Goal: Task Accomplishment & Management: Manage account settings

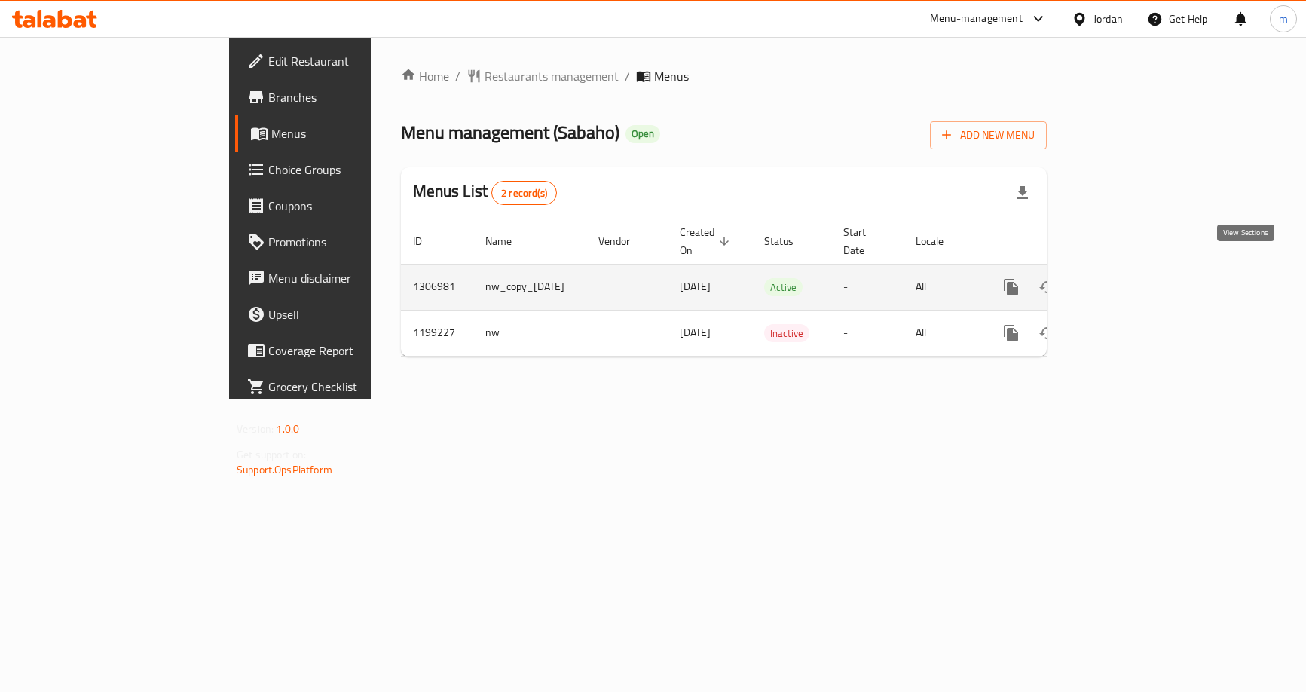
click at [1129, 278] on icon "enhanced table" at bounding box center [1120, 287] width 18 height 18
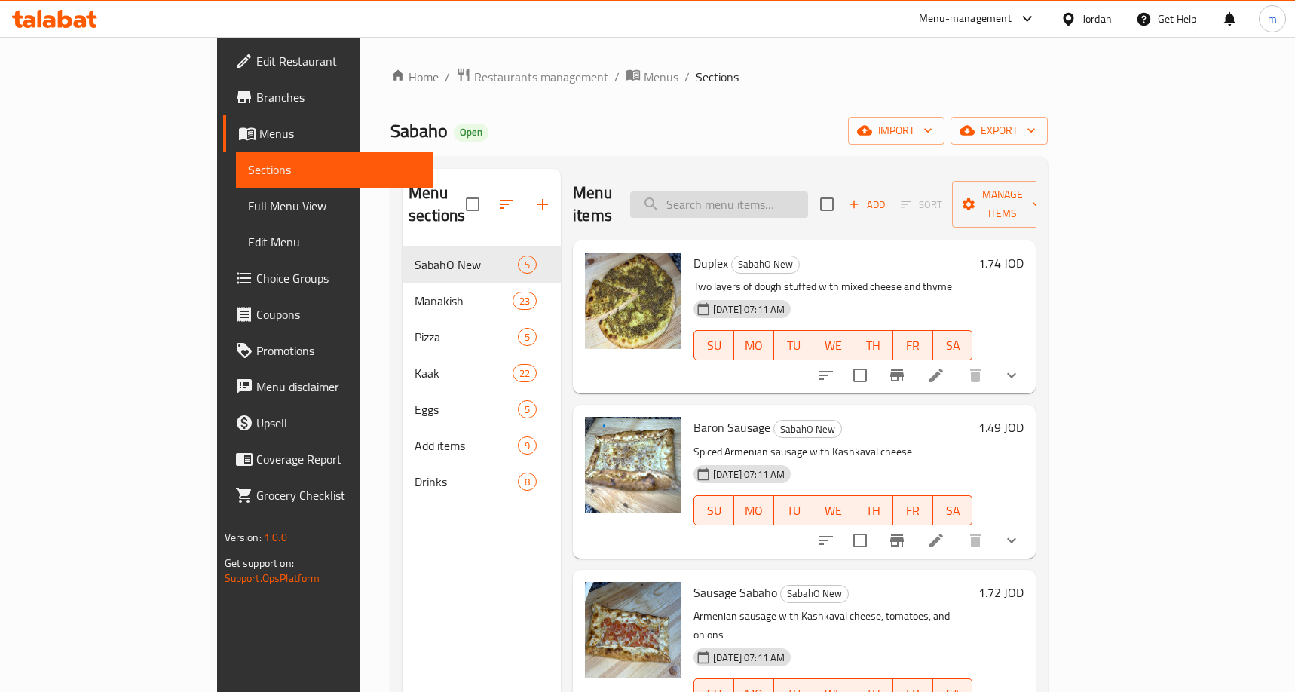
click at [795, 192] on input "search" at bounding box center [719, 204] width 178 height 26
paste input "BBQ pizza"
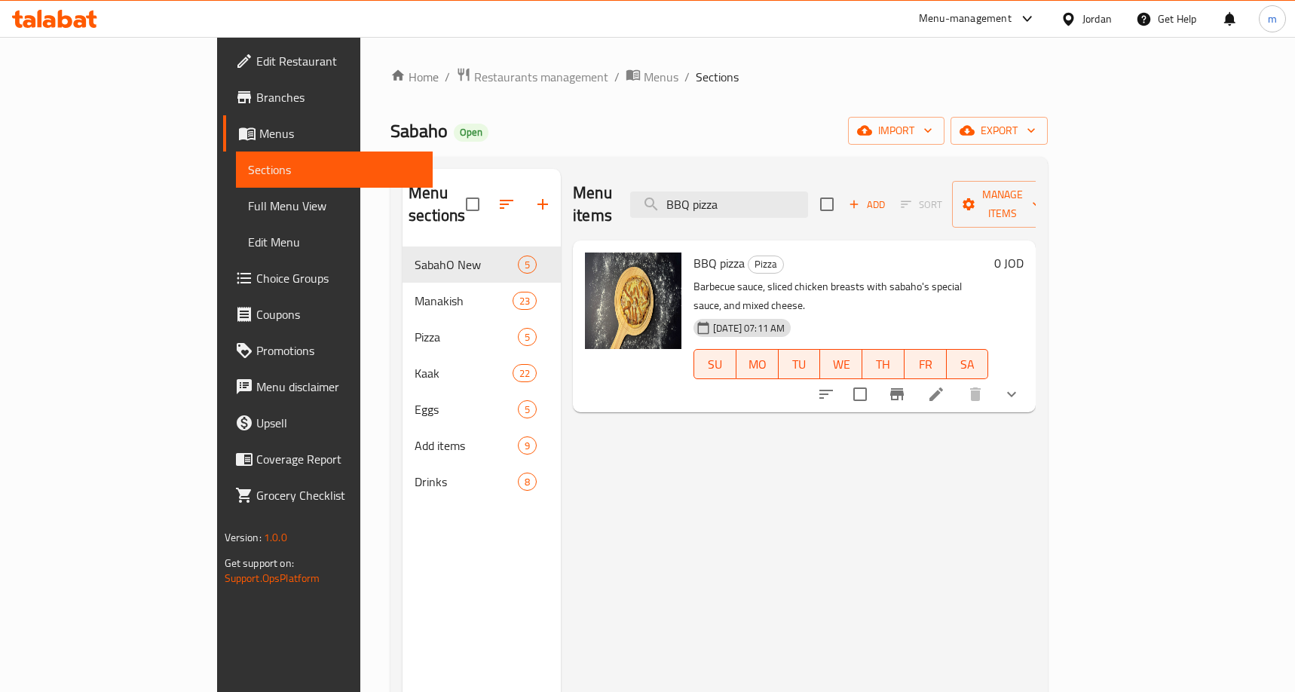
type input "BBQ pizza"
click at [945, 385] on icon at bounding box center [936, 394] width 18 height 18
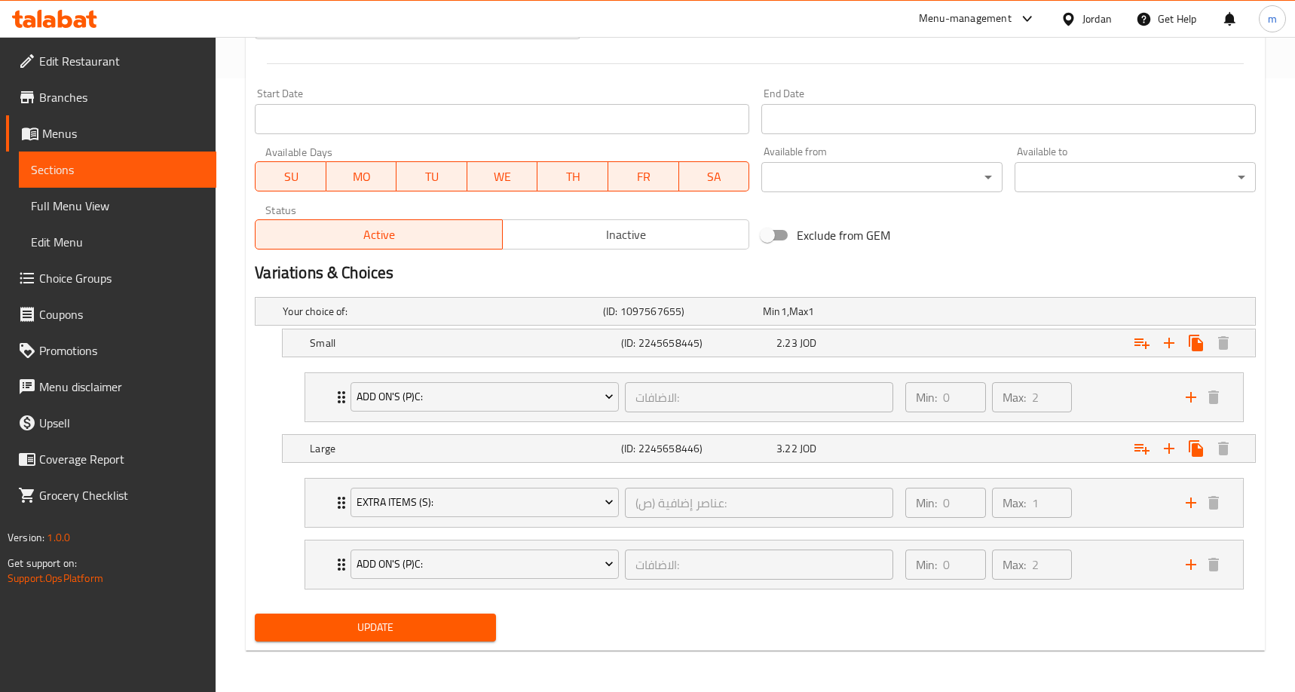
scroll to position [614, 0]
click at [1120, 392] on div "Min: 0 ​ Max: 2 ​" at bounding box center [1036, 396] width 280 height 48
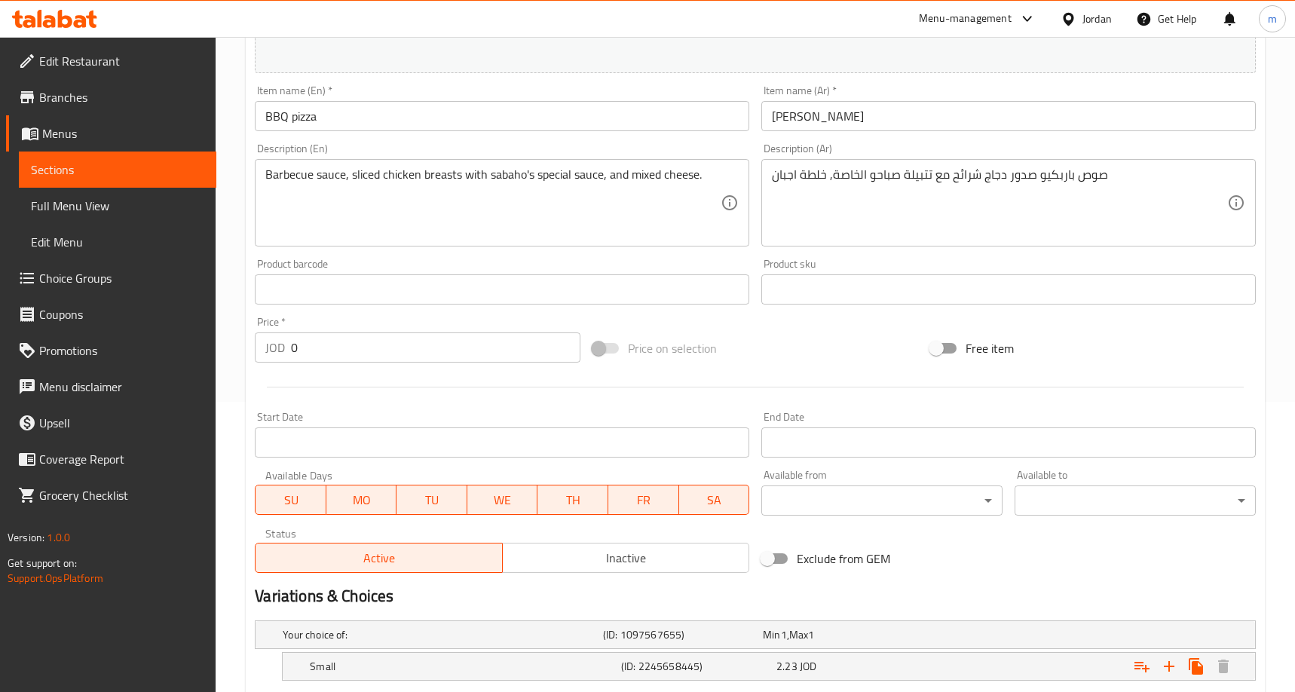
scroll to position [87, 0]
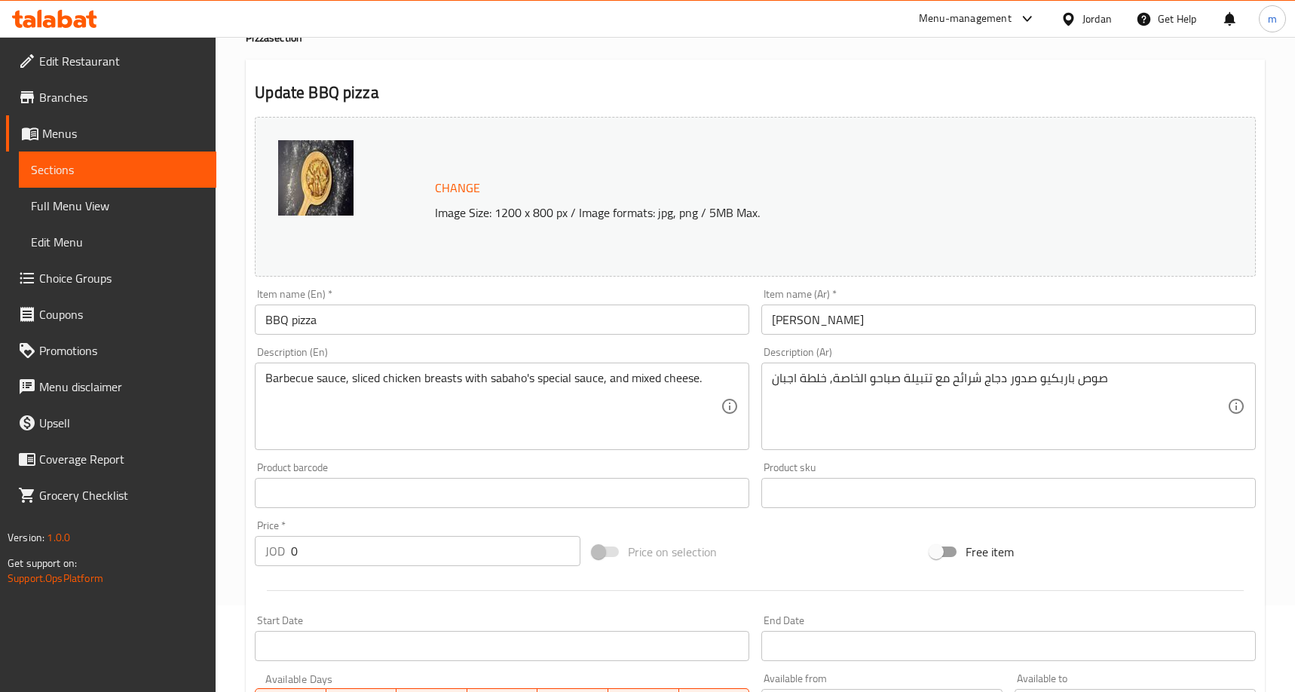
click at [744, 78] on div "Update BBQ pizza Change Image Size: 1200 x 800 px / Image formats: jpg, png / 5…" at bounding box center [755, 685] width 1019 height 1251
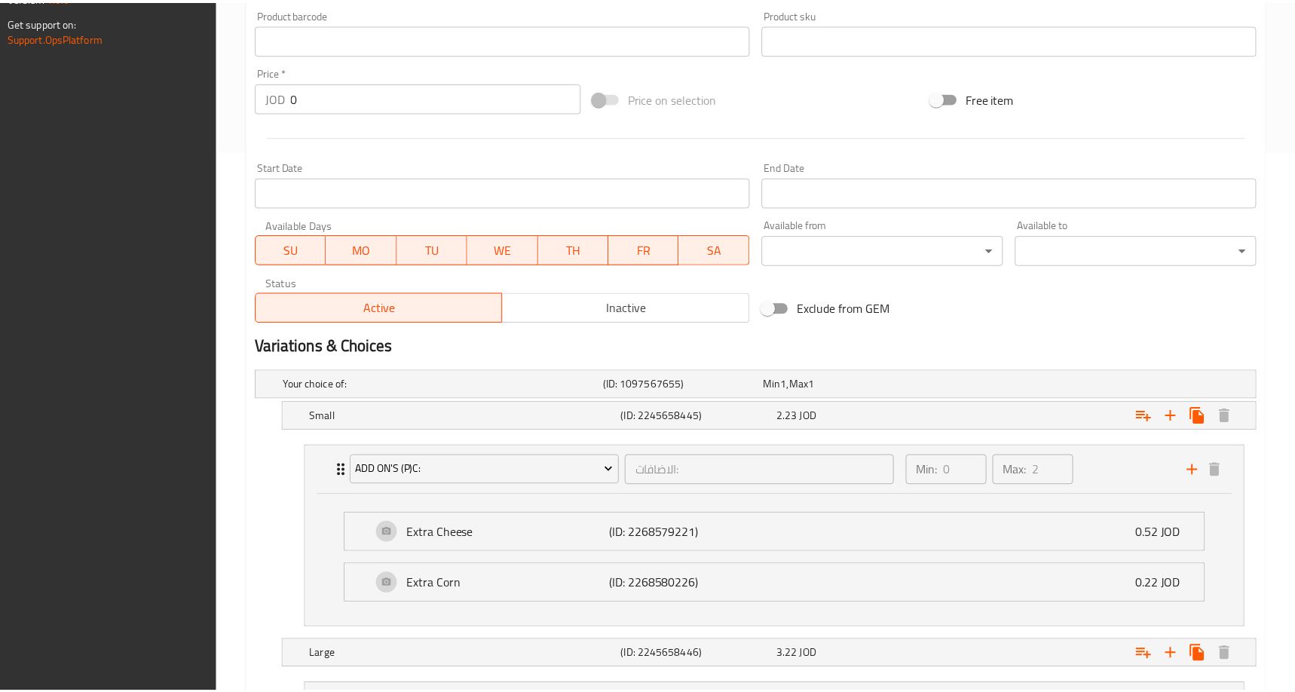
scroll to position [748, 0]
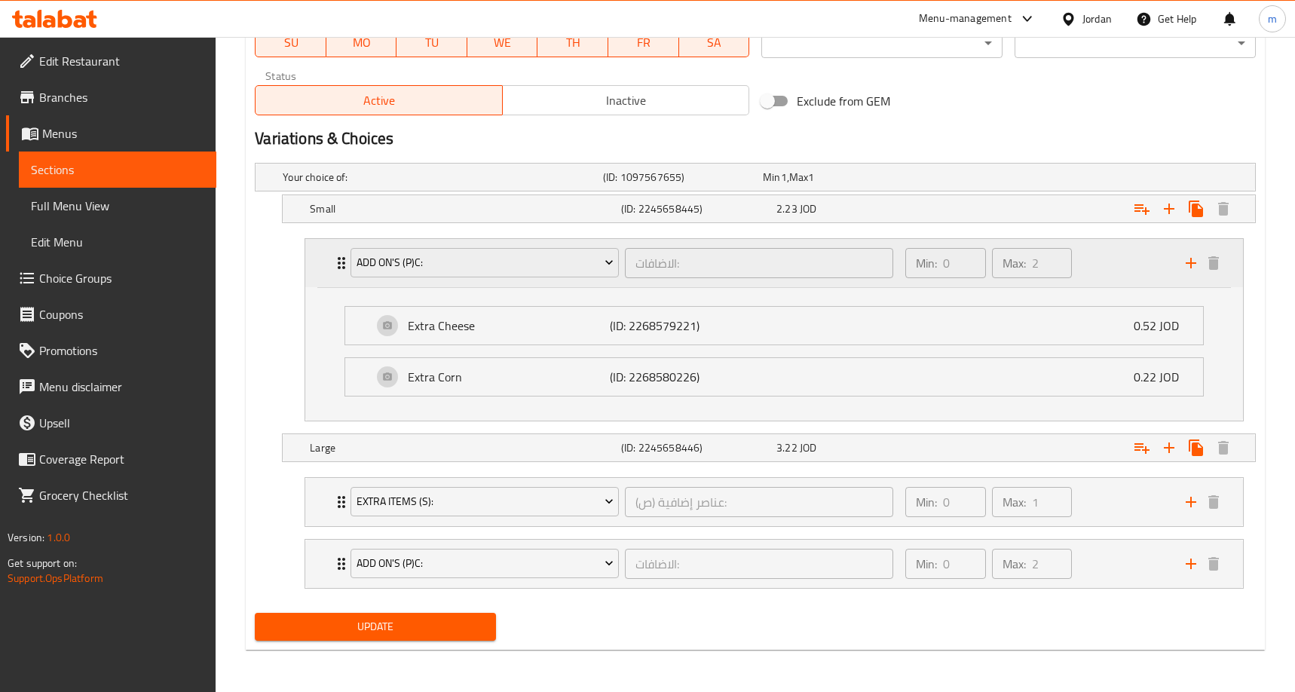
click at [800, 284] on div "Add On's (P)c: الاضافات: ​" at bounding box center [622, 263] width 561 height 48
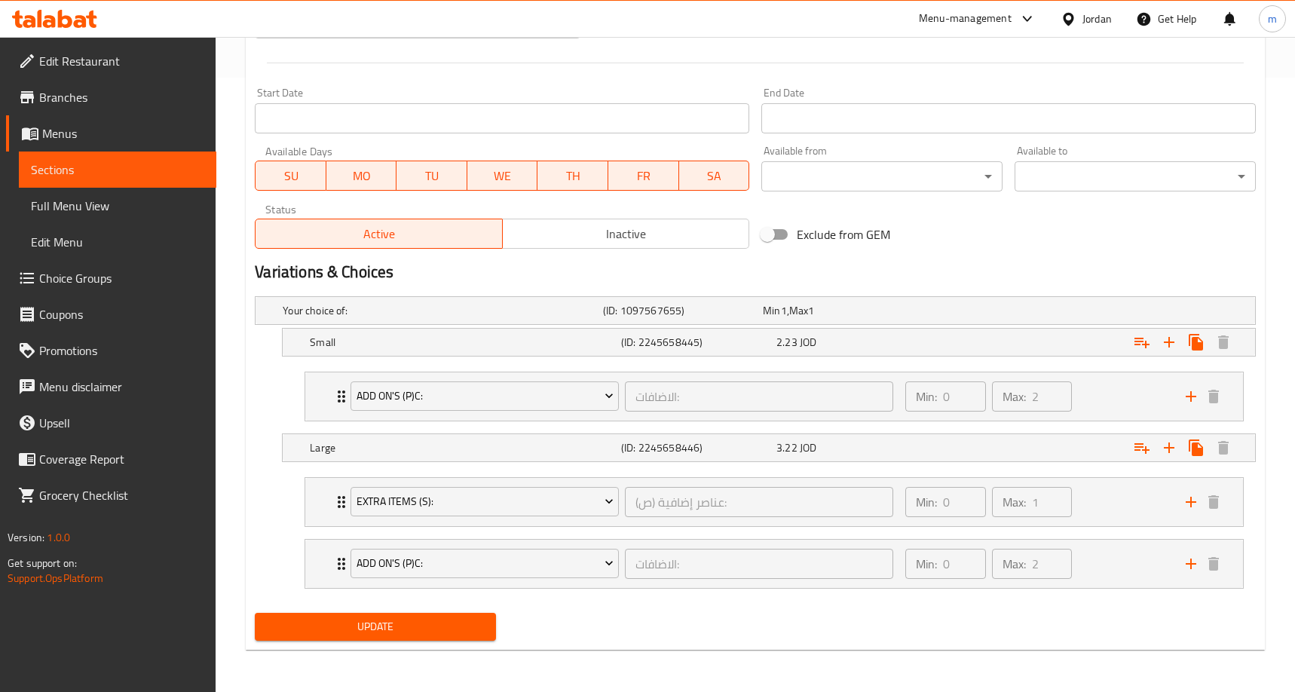
scroll to position [614, 0]
click at [1101, 395] on div "Min: 0 ​ Max: 2 ​" at bounding box center [1036, 396] width 280 height 48
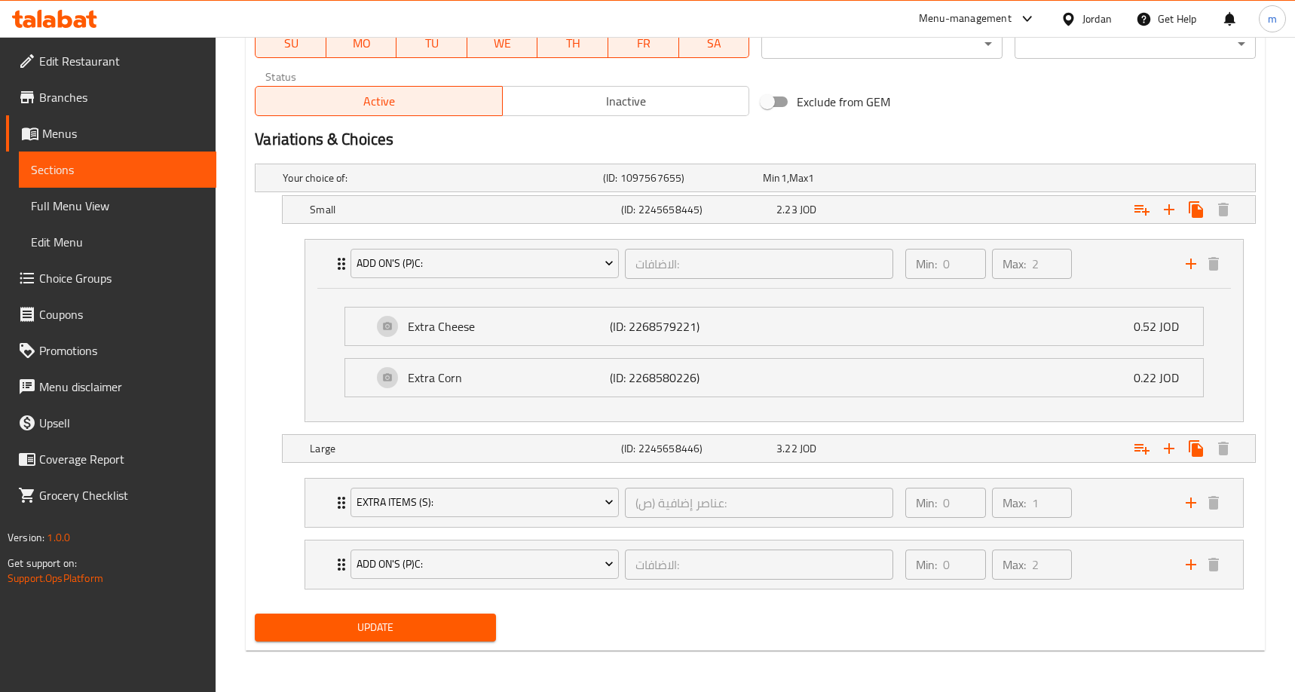
scroll to position [748, 0]
